Goal: Task Accomplishment & Management: Manage account settings

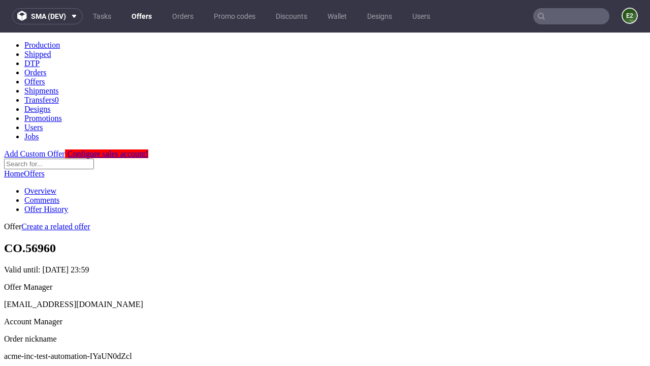
scroll to position [101, 0]
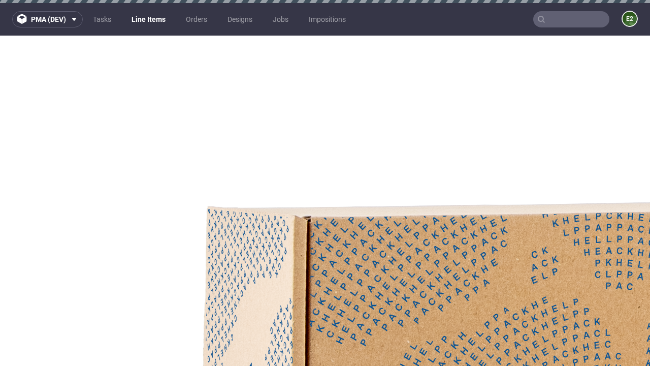
select select "accepted"
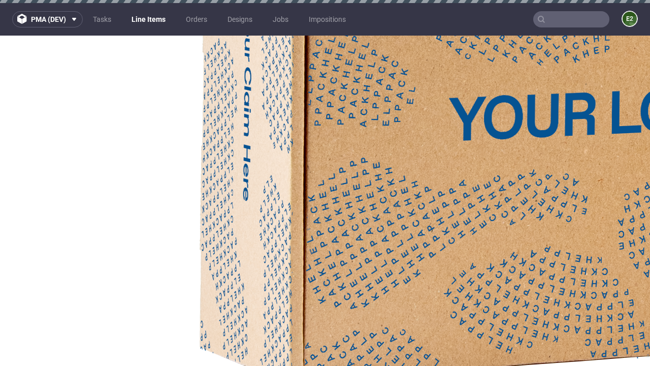
select select "received"
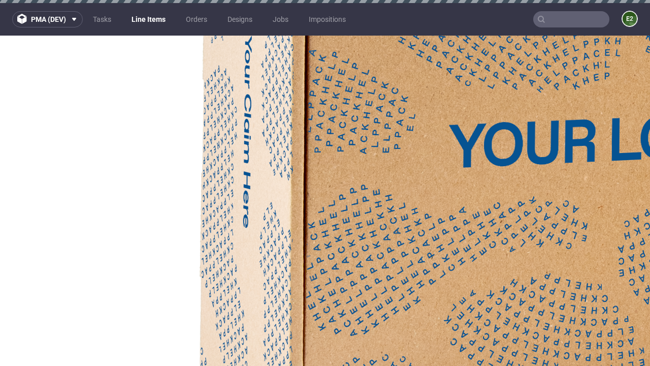
select select "accepted_dtp_issue_reprint"
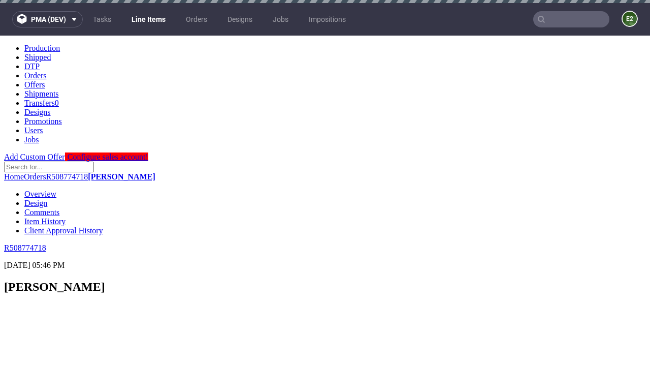
scroll to position [804, 0]
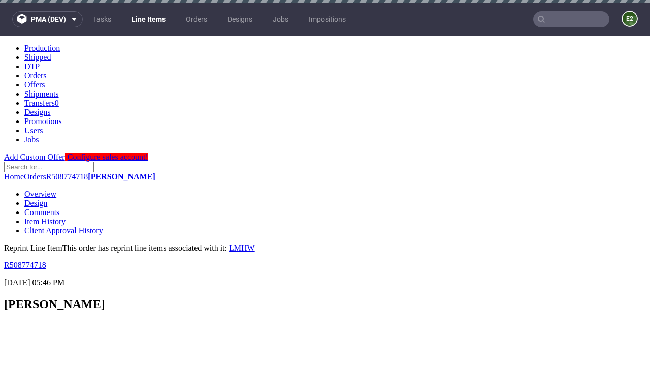
scroll to position [0, 0]
